Goal: Information Seeking & Learning: Check status

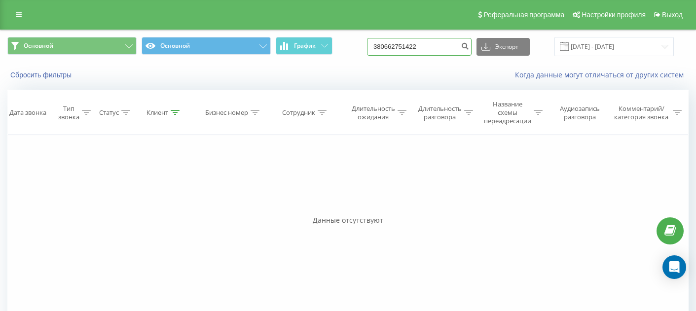
drag, startPoint x: 442, startPoint y: 45, endPoint x: 373, endPoint y: 45, distance: 69.0
click at [374, 45] on div "Основной Основной График 380662751422 Экспорт .csv .xls .xlsx 01.06.2025 - 30.0…" at bounding box center [347, 46] width 681 height 19
paste input "972047400"
type input "380972047400"
click at [477, 203] on div "Фильтровать по условию Равно Введите значение Отмена OK Фильтровать по условию …" at bounding box center [347, 246] width 681 height 222
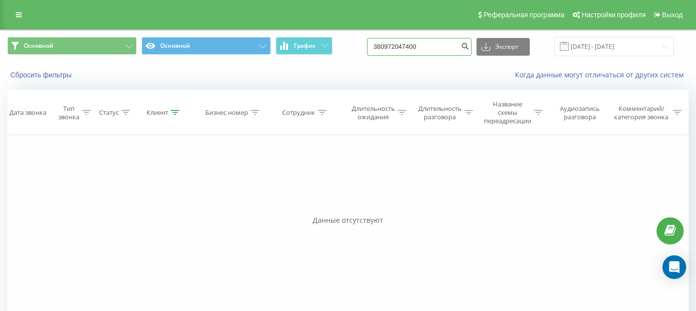
click at [432, 52] on input "380972047400" at bounding box center [419, 47] width 105 height 18
drag, startPoint x: 449, startPoint y: 47, endPoint x: 369, endPoint y: 43, distance: 79.5
click at [369, 43] on div "Основной Основной График 380972047400 Экспорт .csv .xls .xlsx 01.06.2025 - 30.0…" at bounding box center [347, 46] width 681 height 19
click at [432, 75] on div "Когда данные могут отличаться от других систем" at bounding box center [478, 75] width 434 height 10
drag, startPoint x: 455, startPoint y: 52, endPoint x: 357, endPoint y: 41, distance: 99.2
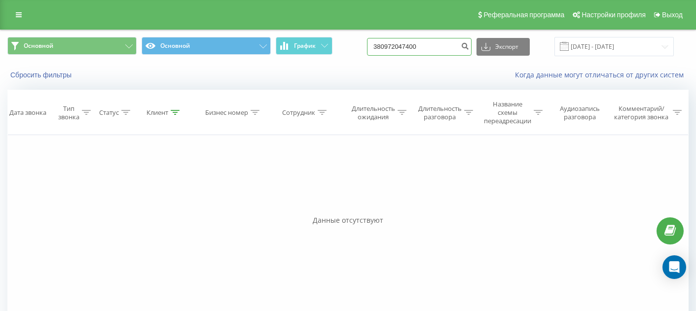
click at [357, 41] on div "Основной Основной График 380972047400 Экспорт .csv .xls .xlsx 01.06.2025 - 30.0…" at bounding box center [347, 46] width 681 height 19
click at [427, 75] on div "Когда данные могут отличаться от других систем" at bounding box center [478, 75] width 434 height 10
click at [435, 159] on div "Фильтровать по условию Равно Введите значение Отмена OK Фильтровать по условию …" at bounding box center [347, 246] width 681 height 222
click at [414, 36] on div "Основной Основной График Экспорт .csv .xls .xlsx 01.06.2025 - 30.06.2025" at bounding box center [347, 46] width 695 height 33
click at [436, 49] on input at bounding box center [419, 47] width 105 height 18
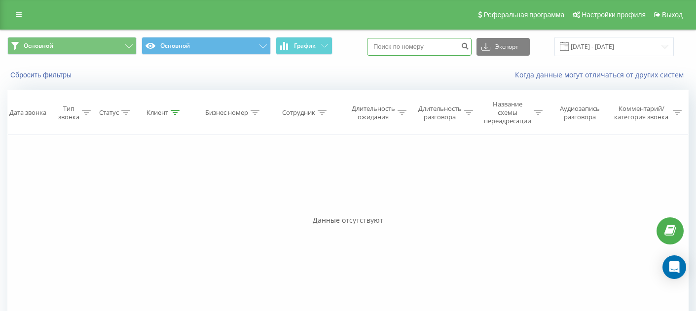
paste input "[PHONE_NUMBER]"
type input "[PHONE_NUMBER]"
click at [469, 46] on icon "submit" at bounding box center [465, 45] width 8 height 6
click at [469, 45] on icon "submit" at bounding box center [465, 45] width 8 height 6
click at [182, 151] on div "Фильтровать по условию Равно Введите значение Отмена OK Фильтровать по условию …" at bounding box center [347, 246] width 681 height 222
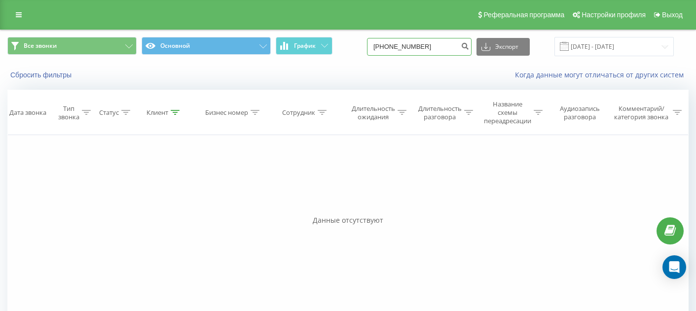
click at [400, 47] on input "[PHONE_NUMBER]" at bounding box center [419, 47] width 105 height 18
type input "380972047400"
click at [469, 46] on icon "submit" at bounding box center [465, 45] width 8 height 6
click at [35, 78] on button "Сбросить фильтры" at bounding box center [41, 75] width 69 height 9
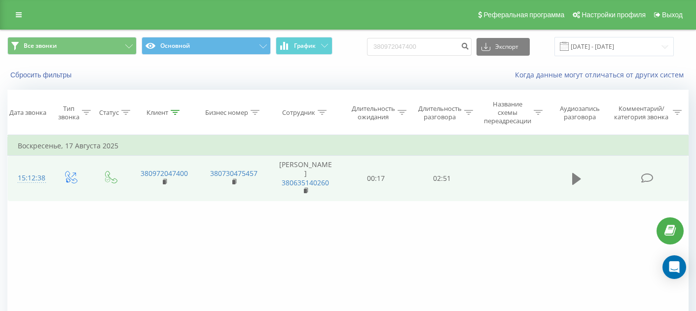
click at [576, 175] on icon at bounding box center [576, 179] width 9 height 12
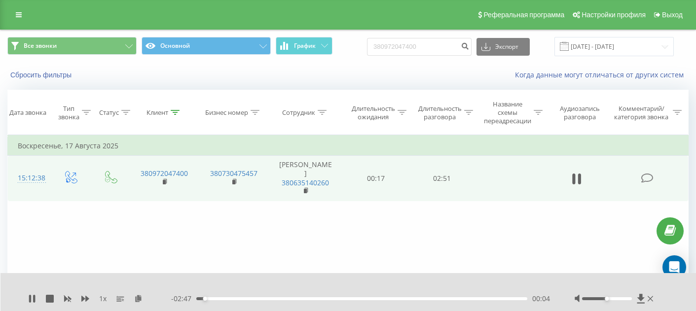
drag, startPoint x: 213, startPoint y: 301, endPoint x: 223, endPoint y: 299, distance: 11.0
click at [213, 301] on div "- 02:47 00:04 00:04" at bounding box center [360, 299] width 379 height 10
drag, startPoint x: 223, startPoint y: 299, endPoint x: 261, endPoint y: 298, distance: 38.0
click at [226, 299] on div "00:04" at bounding box center [361, 298] width 331 height 3
click at [283, 300] on div "- 02:33 00:17 00:17" at bounding box center [360, 299] width 379 height 10
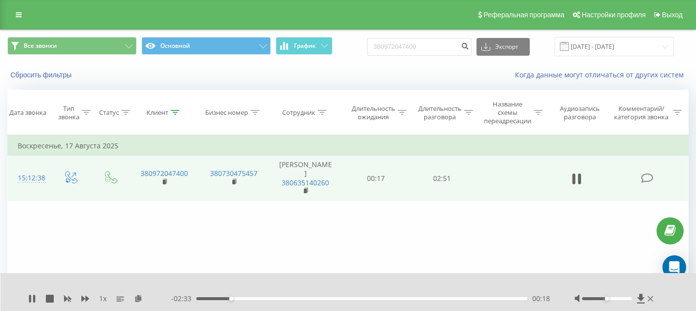
click at [309, 299] on div "00:18" at bounding box center [361, 298] width 331 height 3
click at [333, 299] on div "01:11" at bounding box center [361, 298] width 331 height 3
click at [369, 300] on div "- 01:39 01:11 01:11" at bounding box center [360, 299] width 379 height 10
click at [371, 298] on div "01:30" at bounding box center [361, 298] width 331 height 3
click at [401, 298] on div "00:00" at bounding box center [361, 298] width 331 height 3
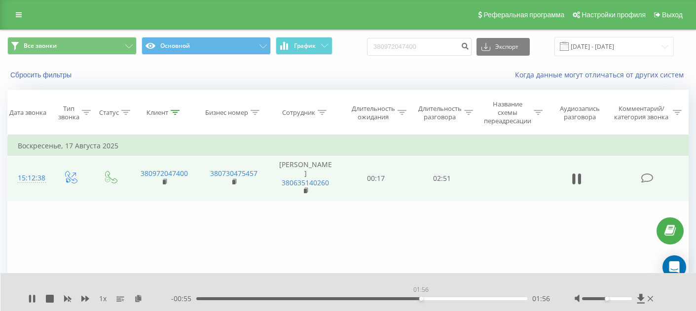
click at [421, 299] on div "01:56" at bounding box center [361, 298] width 331 height 3
click at [427, 299] on div "01:57" at bounding box center [361, 298] width 331 height 3
click at [433, 299] on div "02:02" at bounding box center [361, 298] width 331 height 3
click at [442, 298] on div "02:04" at bounding box center [361, 298] width 331 height 3
click at [453, 300] on div "02:13" at bounding box center [361, 298] width 331 height 3
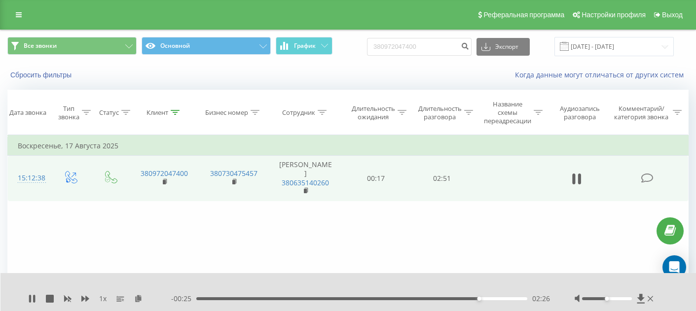
click at [457, 300] on div "- 00:25 02:26 02:26" at bounding box center [360, 299] width 379 height 10
click at [451, 300] on div "02:27" at bounding box center [361, 298] width 331 height 3
